Goal: Complete application form

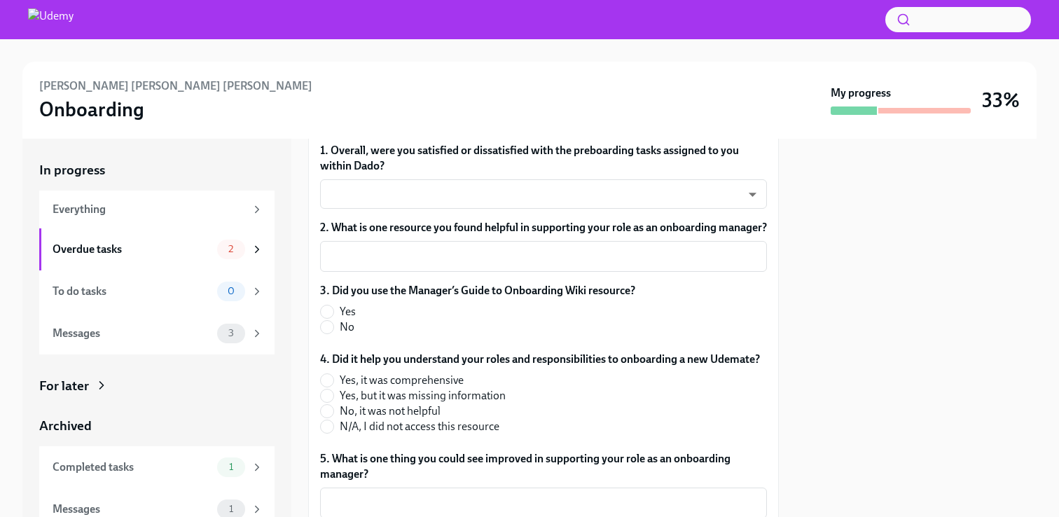
scroll to position [156, 0]
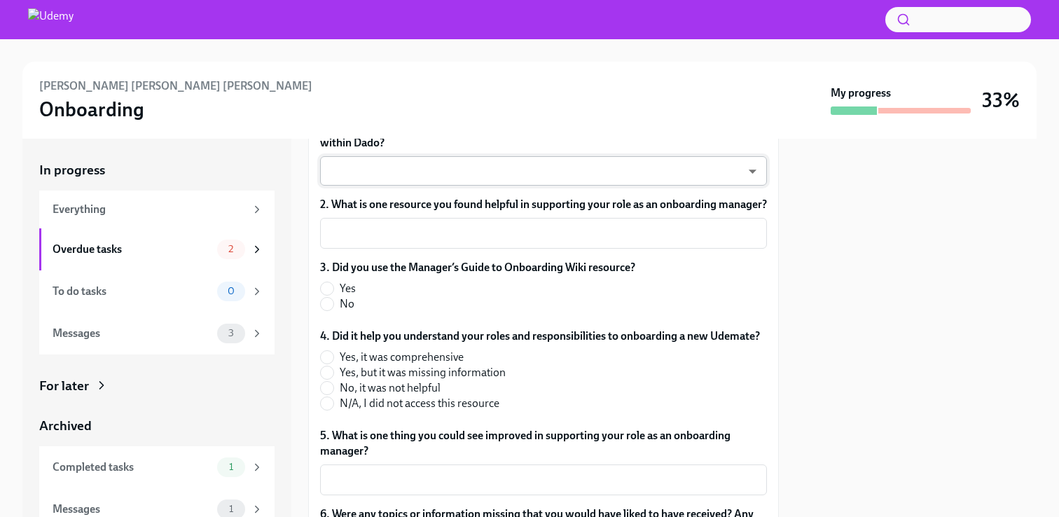
click at [446, 179] on body "[PERSON_NAME] [PERSON_NAME] [PERSON_NAME] Onboarding My progress 33% In progres…" at bounding box center [529, 258] width 1059 height 517
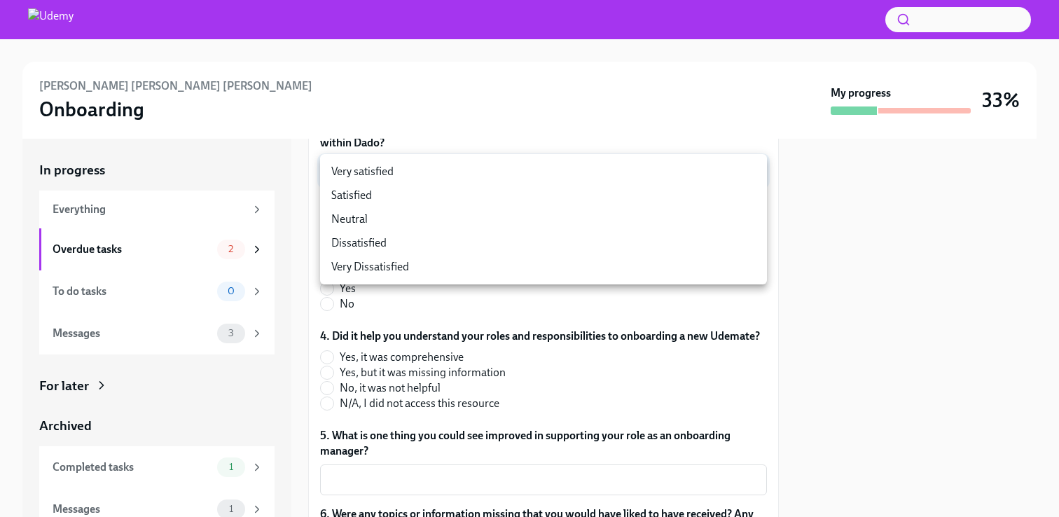
click at [419, 204] on li "Satisfied" at bounding box center [543, 196] width 447 height 24
type input "28yQYiotd"
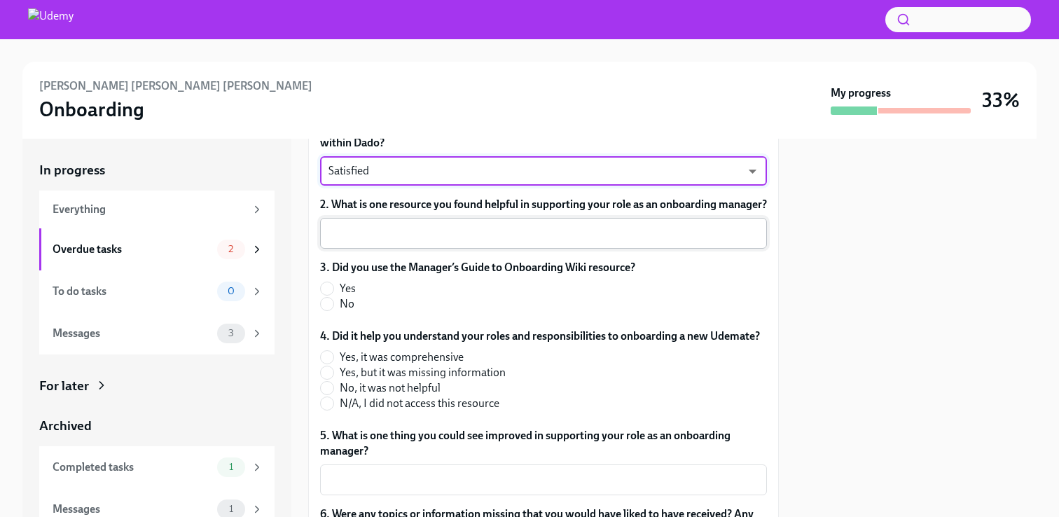
click at [426, 242] on textarea "2. What is one resource you found helpful in supporting your role as an onboard…" at bounding box center [544, 233] width 430 height 17
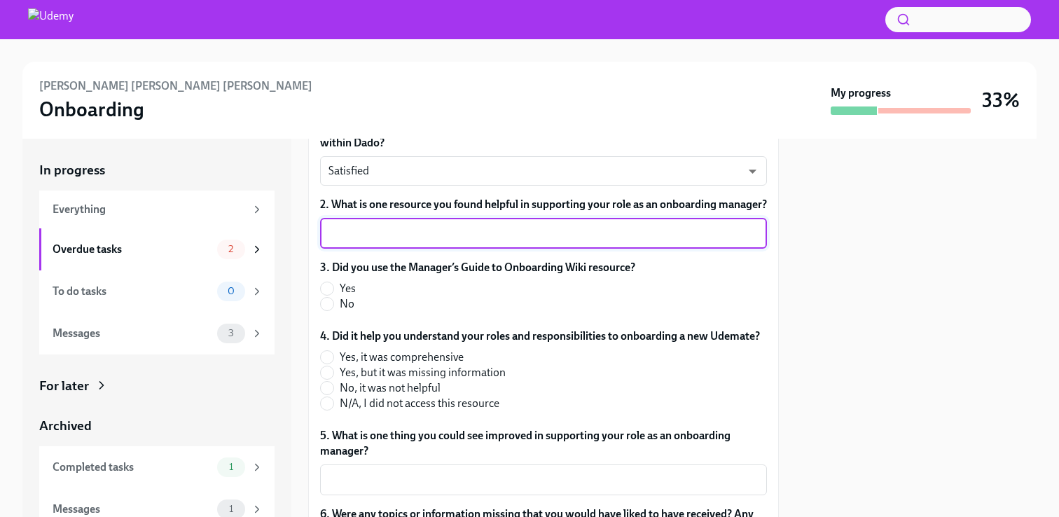
click at [351, 296] on span "Yes" at bounding box center [348, 288] width 16 height 15
click at [333, 295] on input "Yes" at bounding box center [327, 288] width 13 height 13
radio input "true"
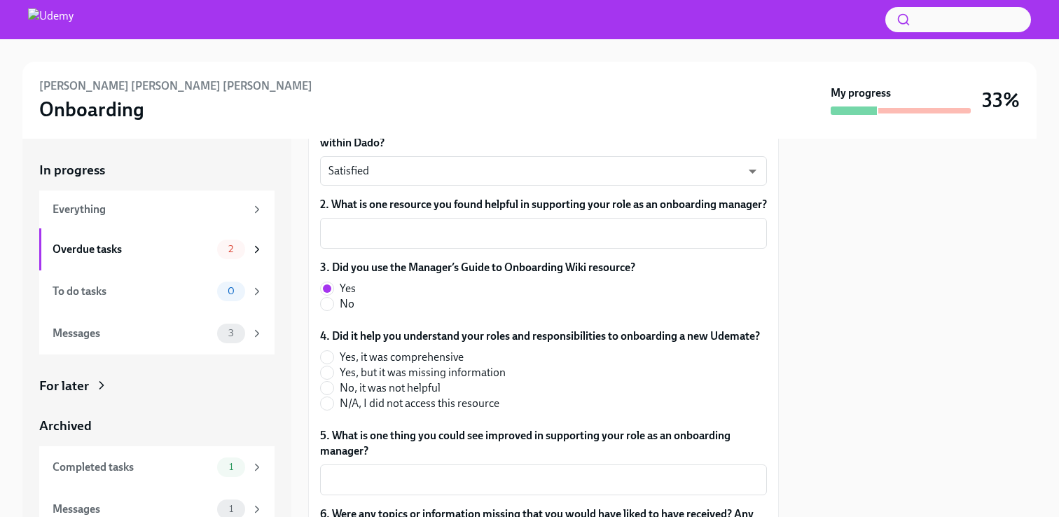
click at [387, 365] on span "Yes, it was comprehensive" at bounding box center [402, 357] width 124 height 15
click at [333, 364] on input "Yes, it was comprehensive" at bounding box center [327, 357] width 13 height 13
radio input "true"
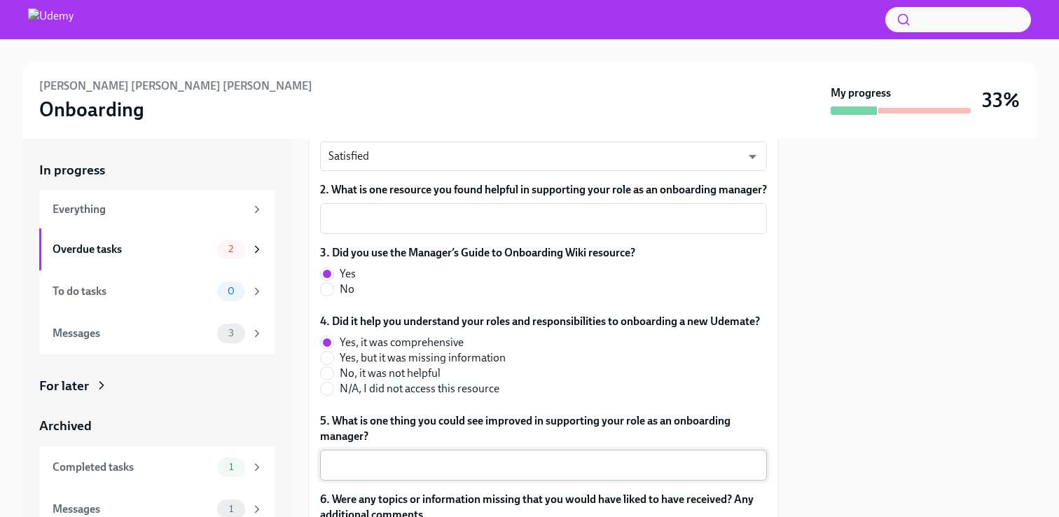
scroll to position [155, 0]
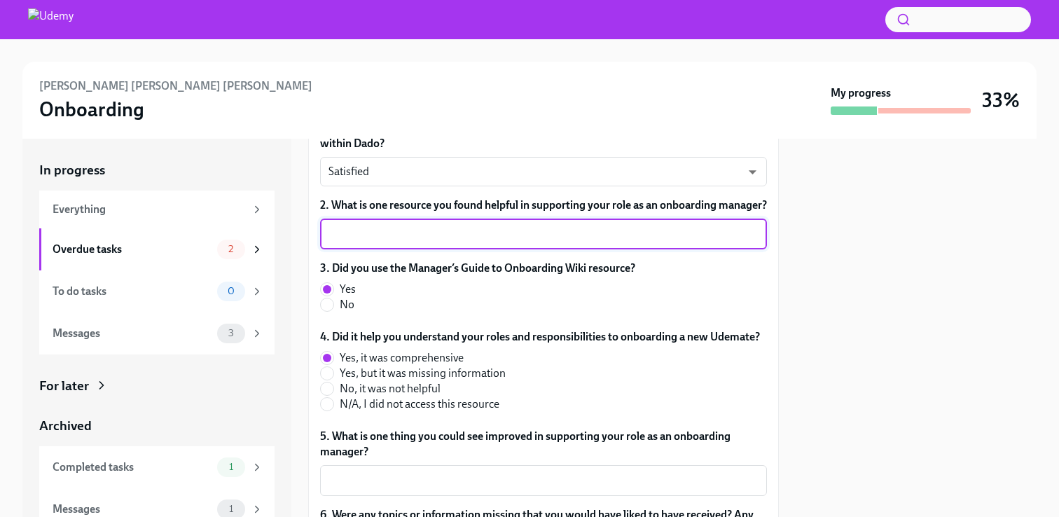
click at [437, 242] on textarea "2. What is one resource you found helpful in supporting your role as an onboard…" at bounding box center [544, 234] width 430 height 17
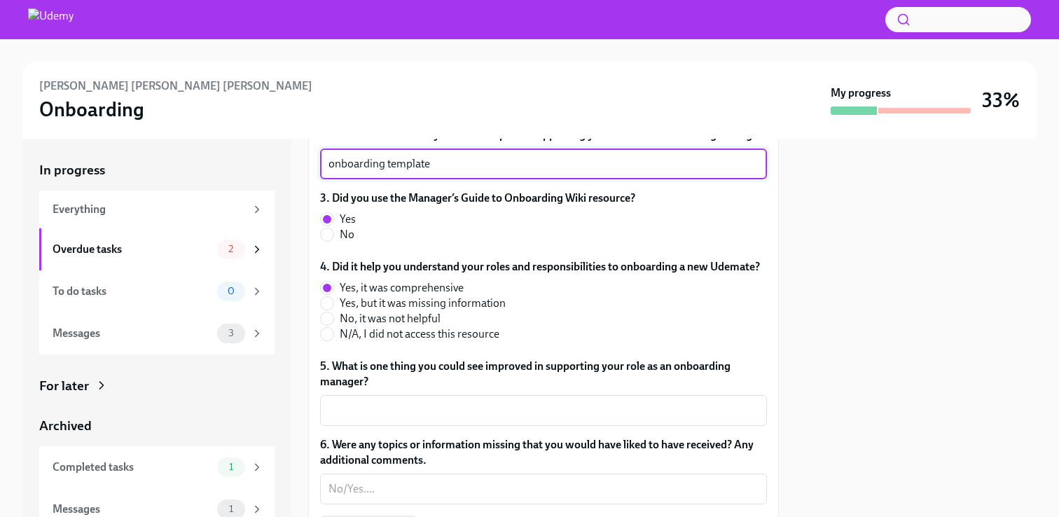
scroll to position [235, 0]
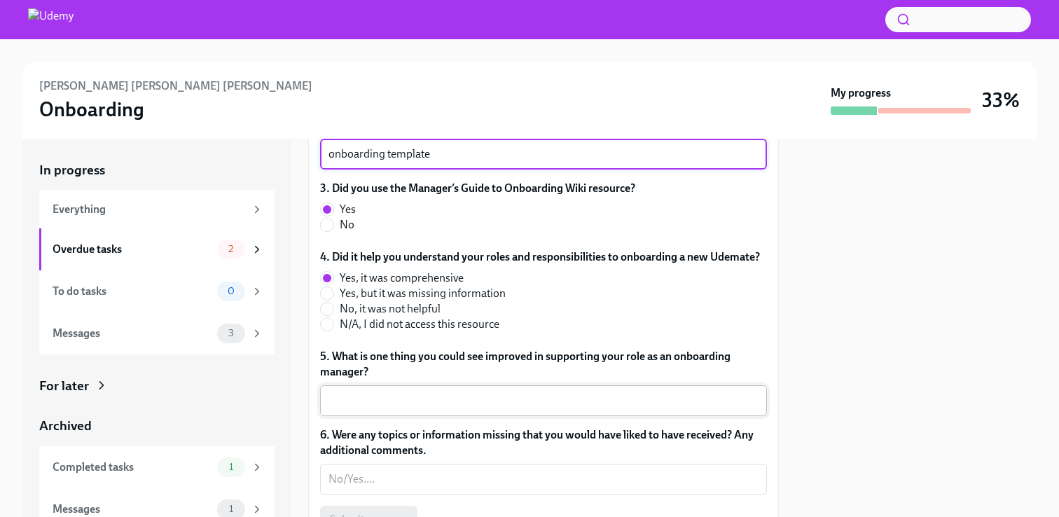
type textarea "onboarding template"
click at [460, 409] on textarea "5. What is one thing you could see improved in supporting your role as an onboa…" at bounding box center [544, 400] width 430 height 17
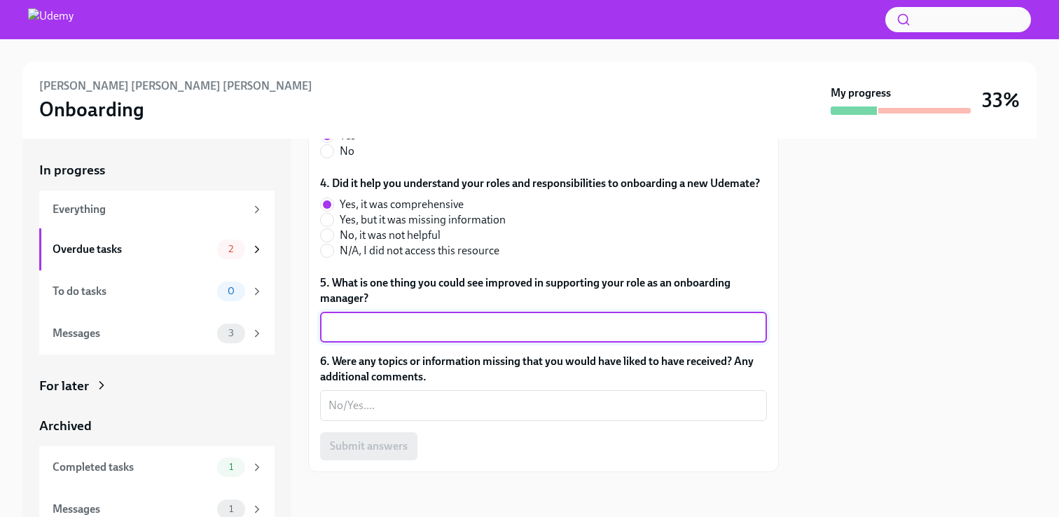
scroll to position [316, 0]
type textarea "role/function-specific recommendations/templates"
click at [444, 414] on textarea "6. Were any topics or information missing that you would have liked to have rec…" at bounding box center [544, 405] width 430 height 17
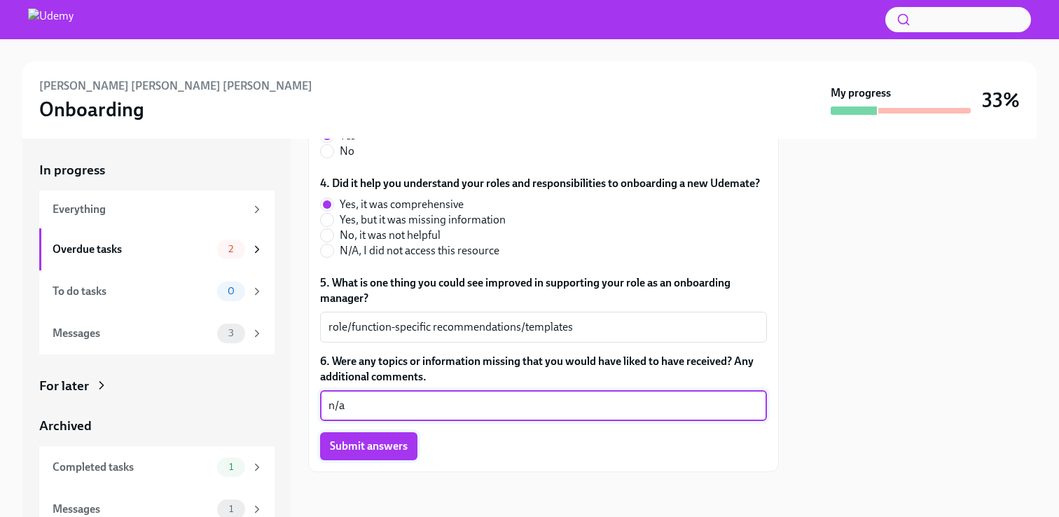
type textarea "n/a"
click at [397, 460] on button "Submit answers" at bounding box center [368, 446] width 97 height 28
